Goal: Find specific page/section: Find specific page/section

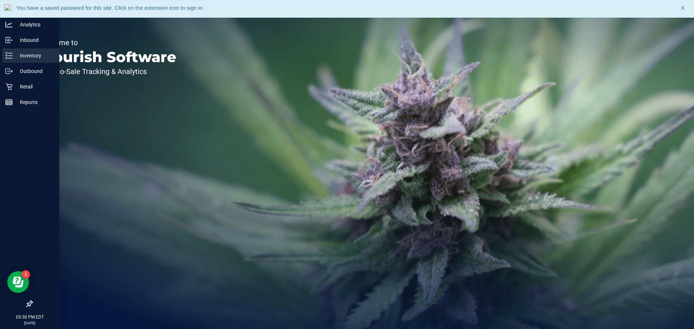
click at [39, 54] on p "Inventory" at bounding box center [34, 55] width 43 height 9
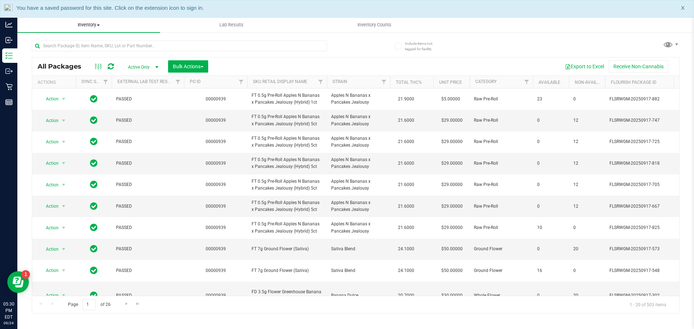
click at [84, 26] on span "Inventory" at bounding box center [88, 25] width 143 height 7
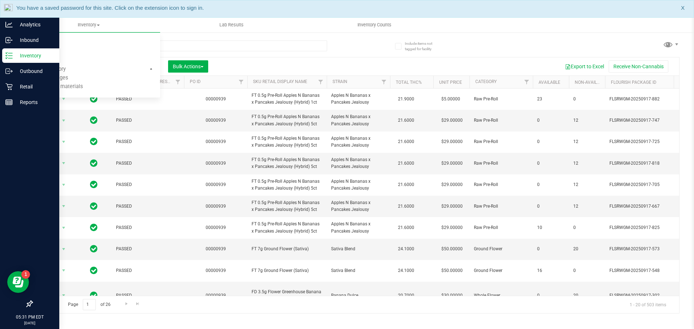
click at [0, 141] on div at bounding box center [29, 204] width 59 height 187
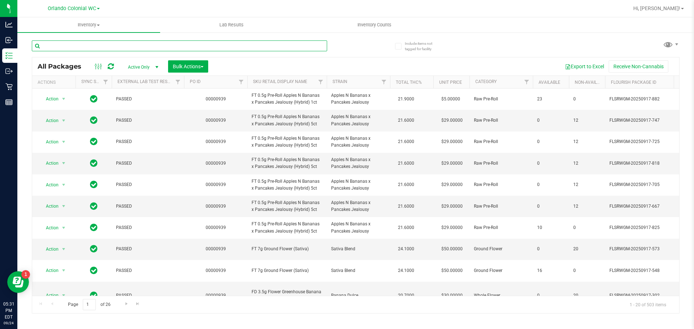
drag, startPoint x: 92, startPoint y: 53, endPoint x: 94, endPoint y: 48, distance: 5.7
click at [94, 51] on input "text" at bounding box center [179, 45] width 295 height 11
click at [92, 46] on input "text" at bounding box center [179, 45] width 295 height 11
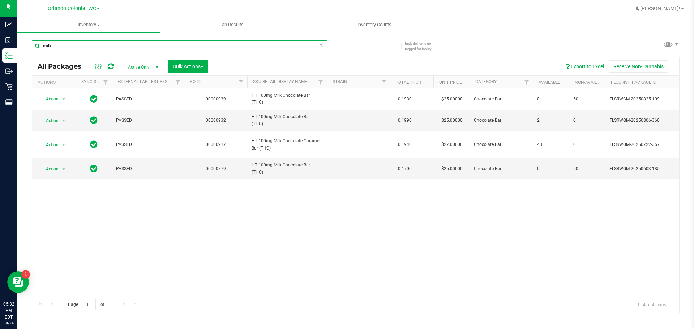
type input "milk"
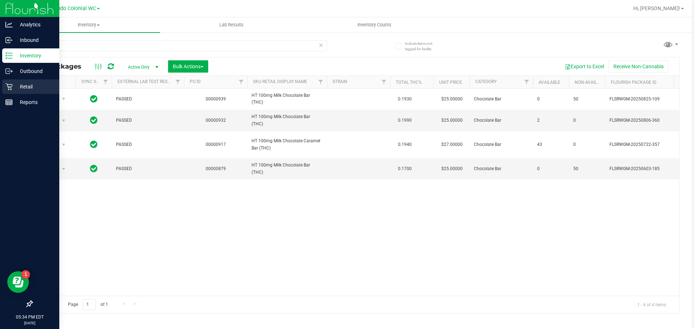
click at [26, 86] on p "Retail" at bounding box center [34, 86] width 43 height 9
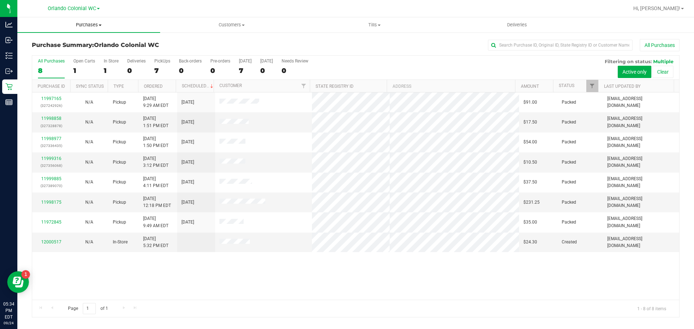
click at [78, 26] on span "Purchases" at bounding box center [88, 25] width 143 height 7
click at [52, 51] on span "Fulfillment" at bounding box center [39, 52] width 45 height 6
